Goal: Task Accomplishment & Management: Manage account settings

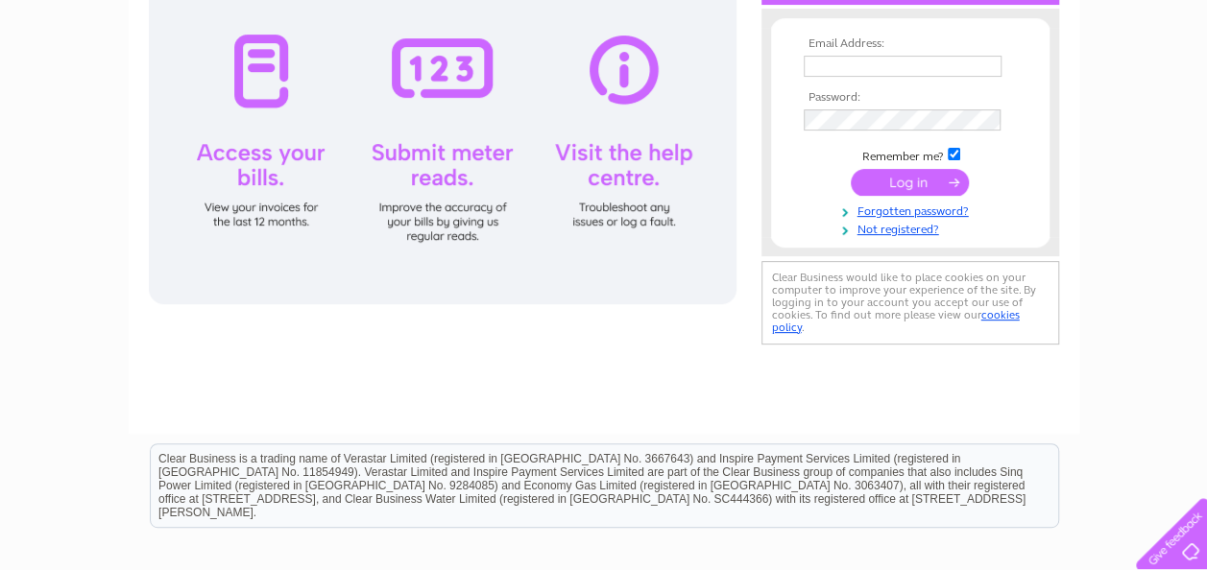
scroll to position [288, 0]
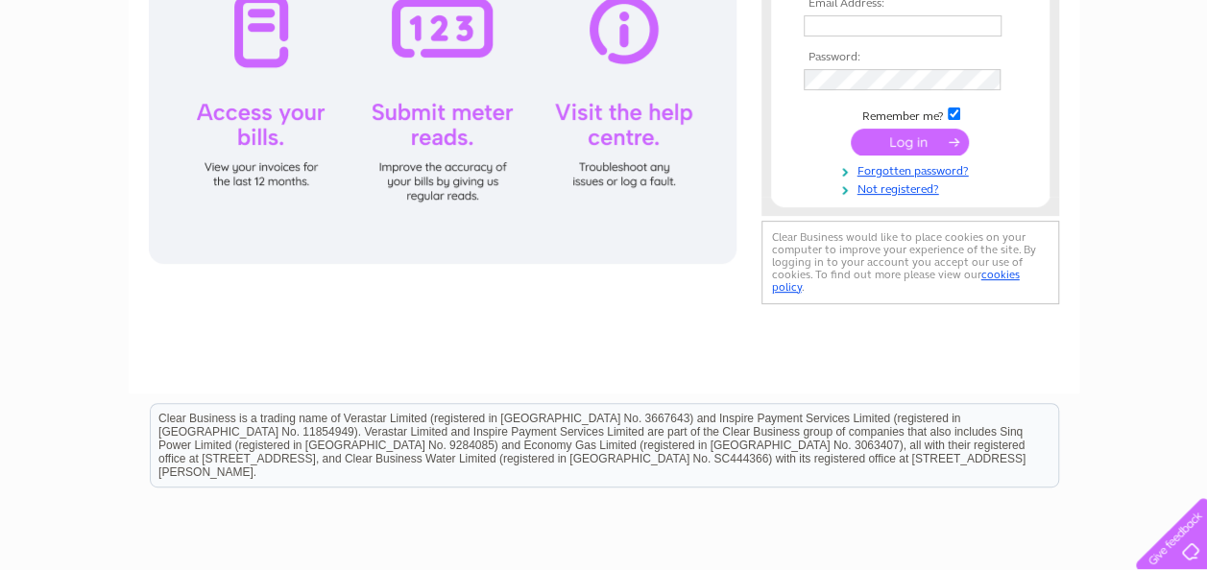
type input "info@andertondriver.co.uk"
click at [936, 146] on input "submit" at bounding box center [909, 142] width 118 height 27
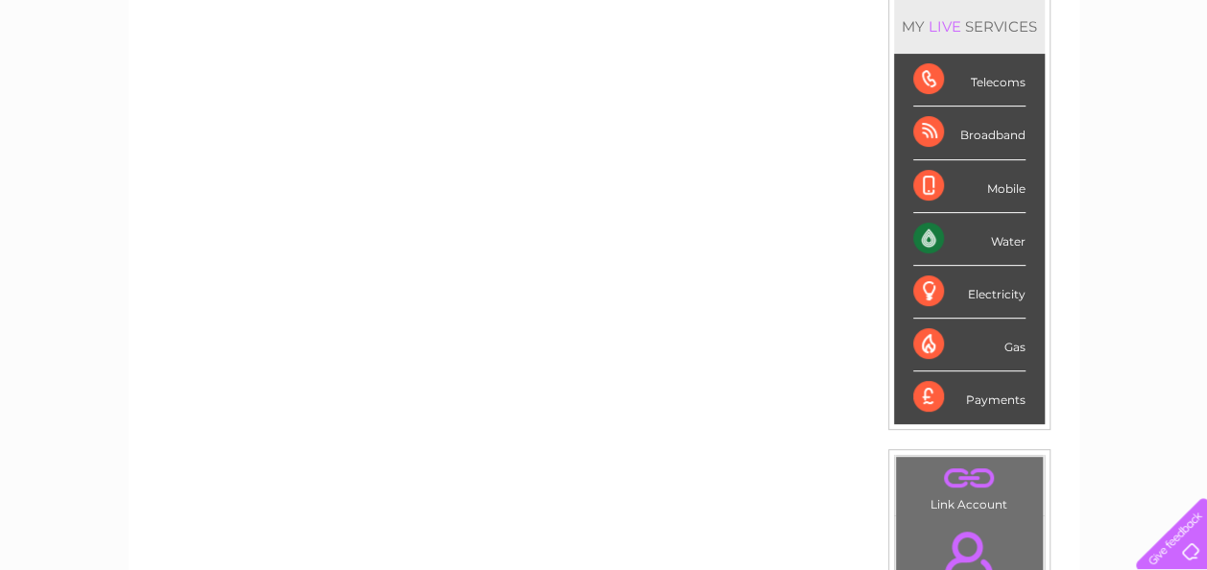
scroll to position [288, 0]
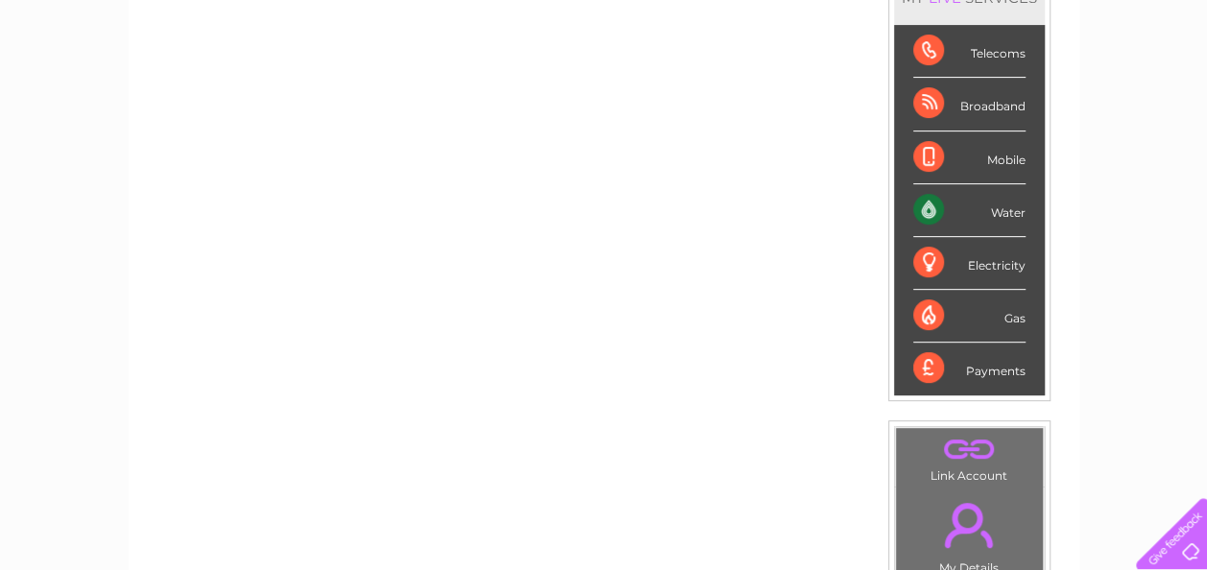
click at [967, 263] on div "Electricity" at bounding box center [969, 263] width 112 height 53
click at [1016, 219] on div "Water" at bounding box center [969, 210] width 112 height 53
click at [938, 209] on div "Water" at bounding box center [969, 210] width 112 height 53
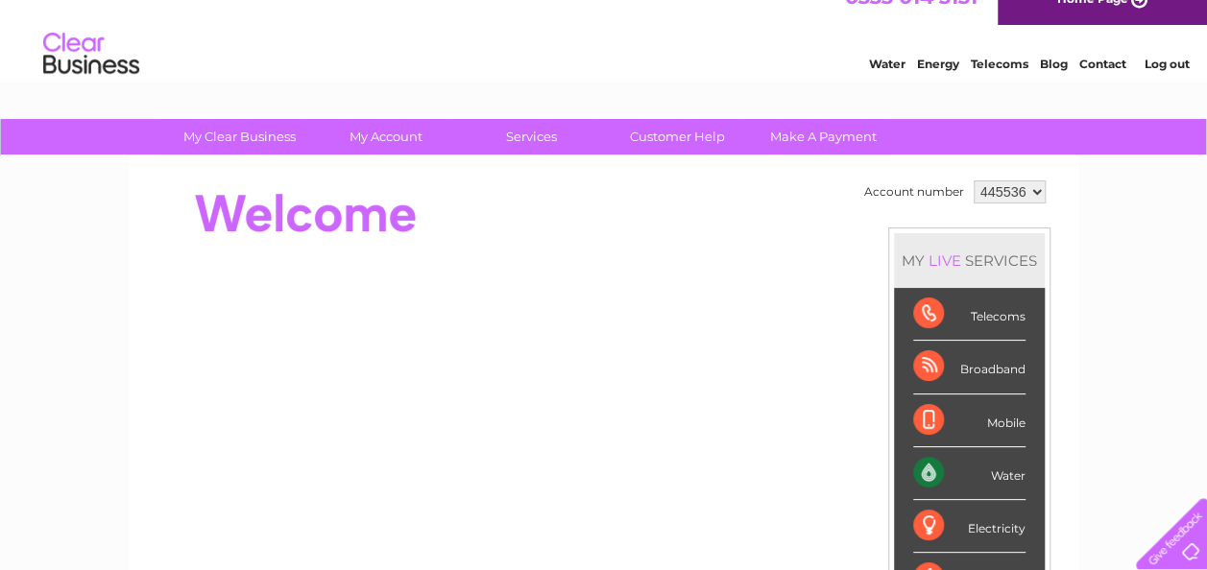
scroll to position [0, 0]
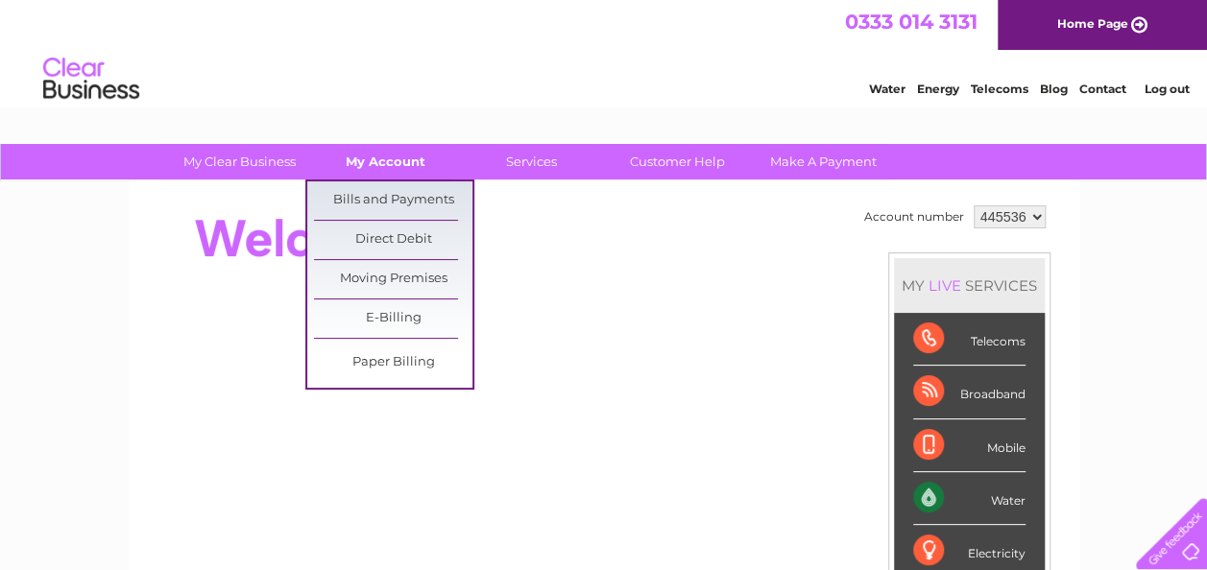
click at [413, 156] on link "My Account" at bounding box center [385, 162] width 158 height 36
click at [397, 191] on link "Bills and Payments" at bounding box center [393, 200] width 158 height 38
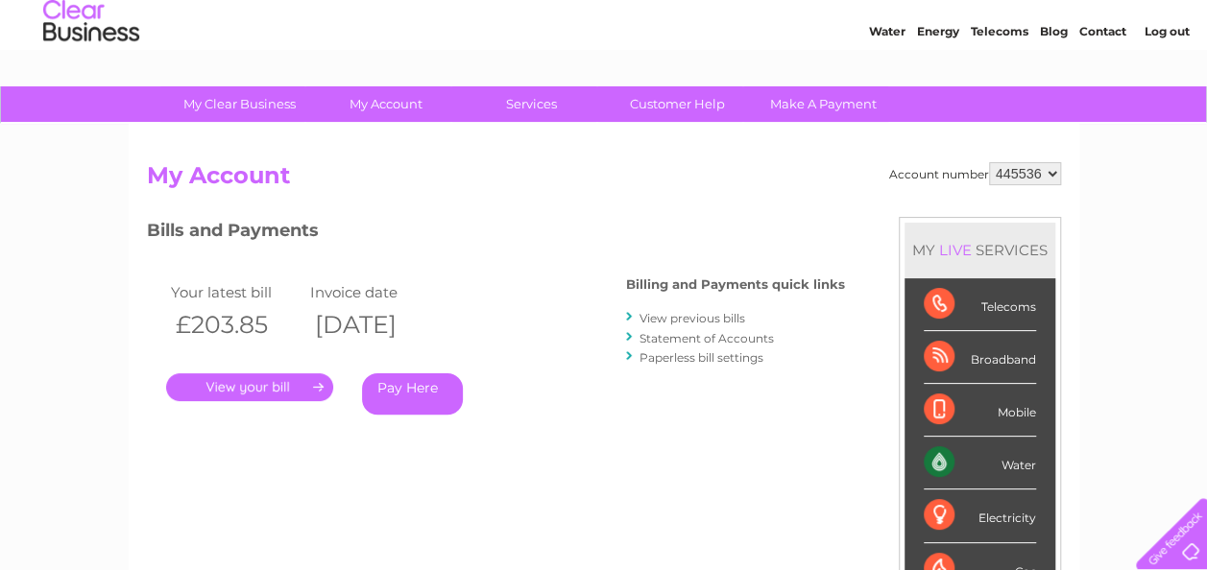
scroll to position [96, 0]
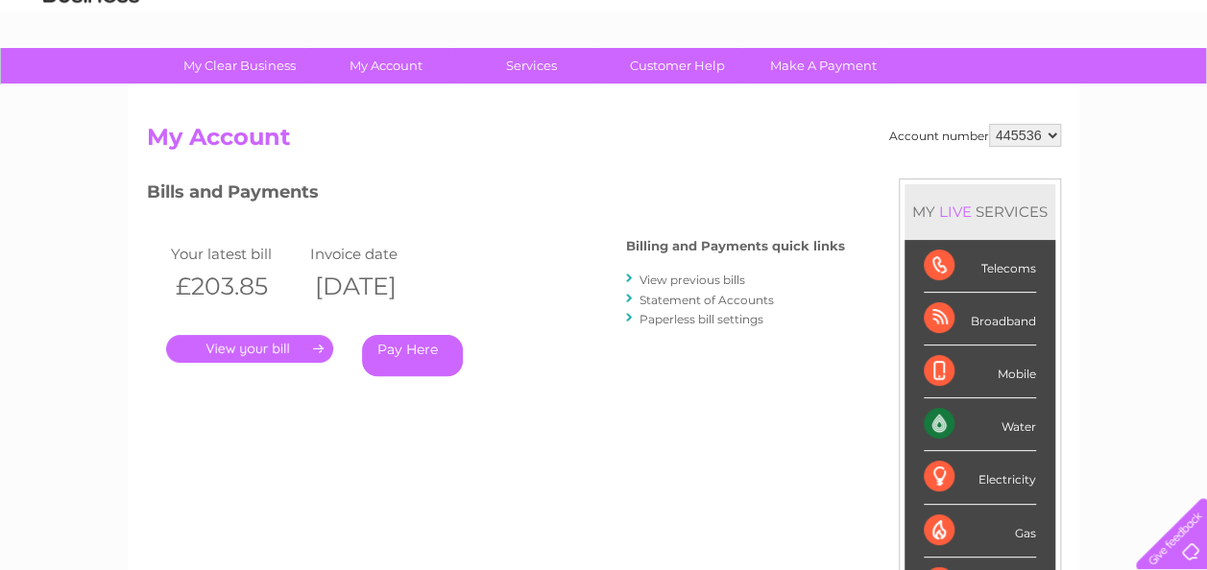
click at [250, 349] on link "." at bounding box center [249, 349] width 167 height 28
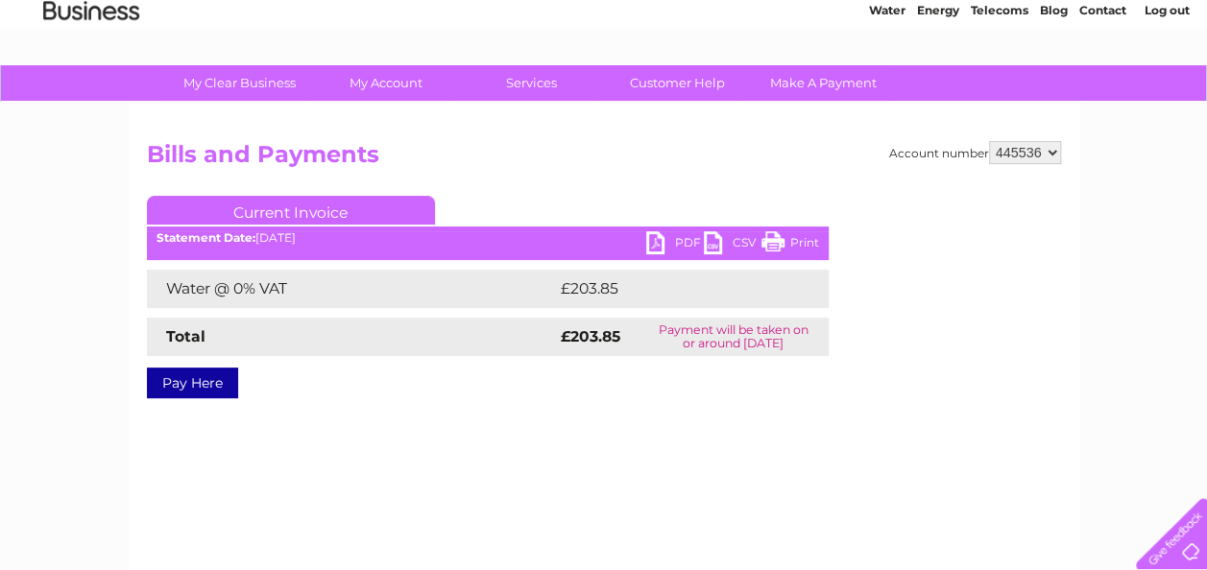
scroll to position [192, 0]
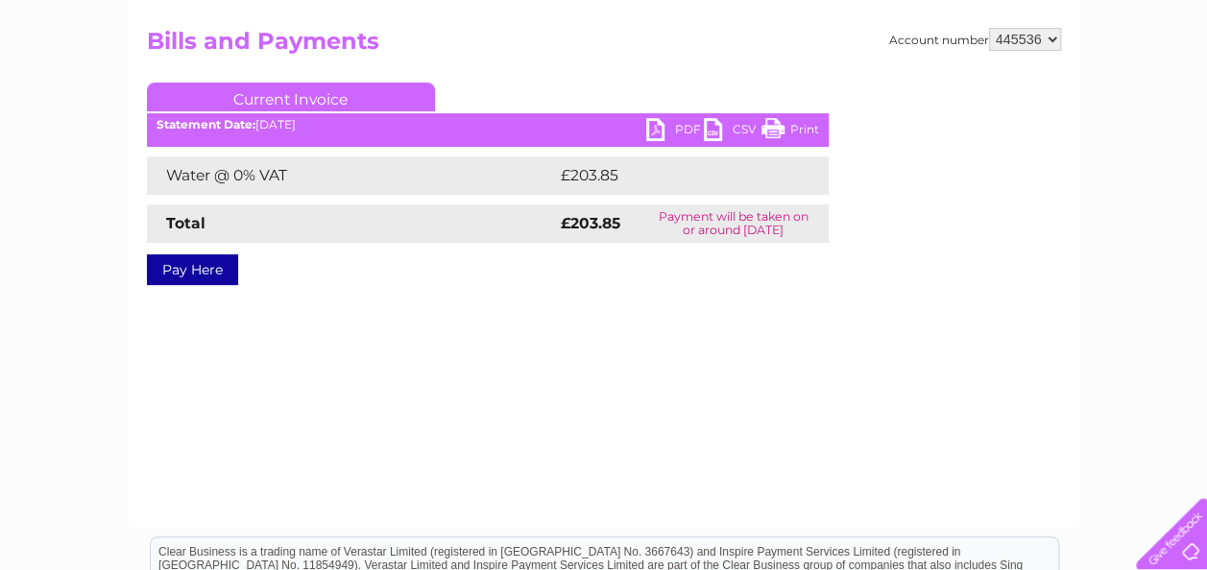
click at [768, 125] on link "Print" at bounding box center [790, 132] width 58 height 28
click at [660, 134] on link "PDF" at bounding box center [675, 132] width 58 height 28
